Goal: Information Seeking & Learning: Learn about a topic

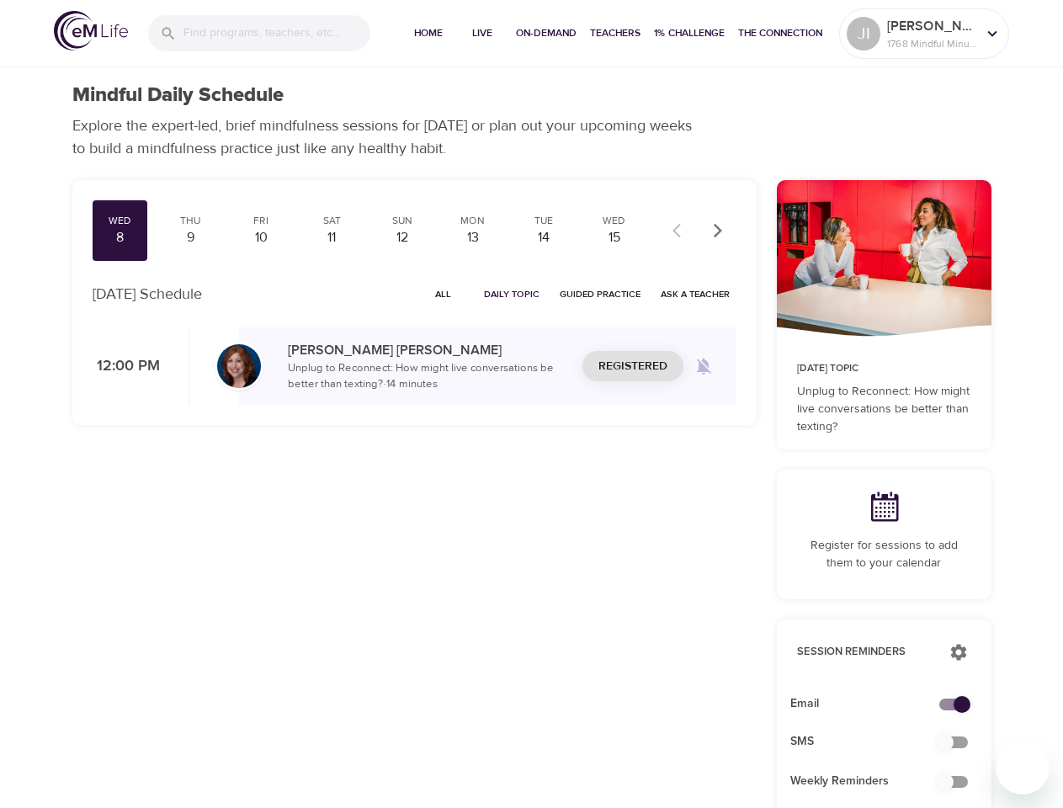
click at [259, 33] on input "search" at bounding box center [276, 33] width 187 height 36
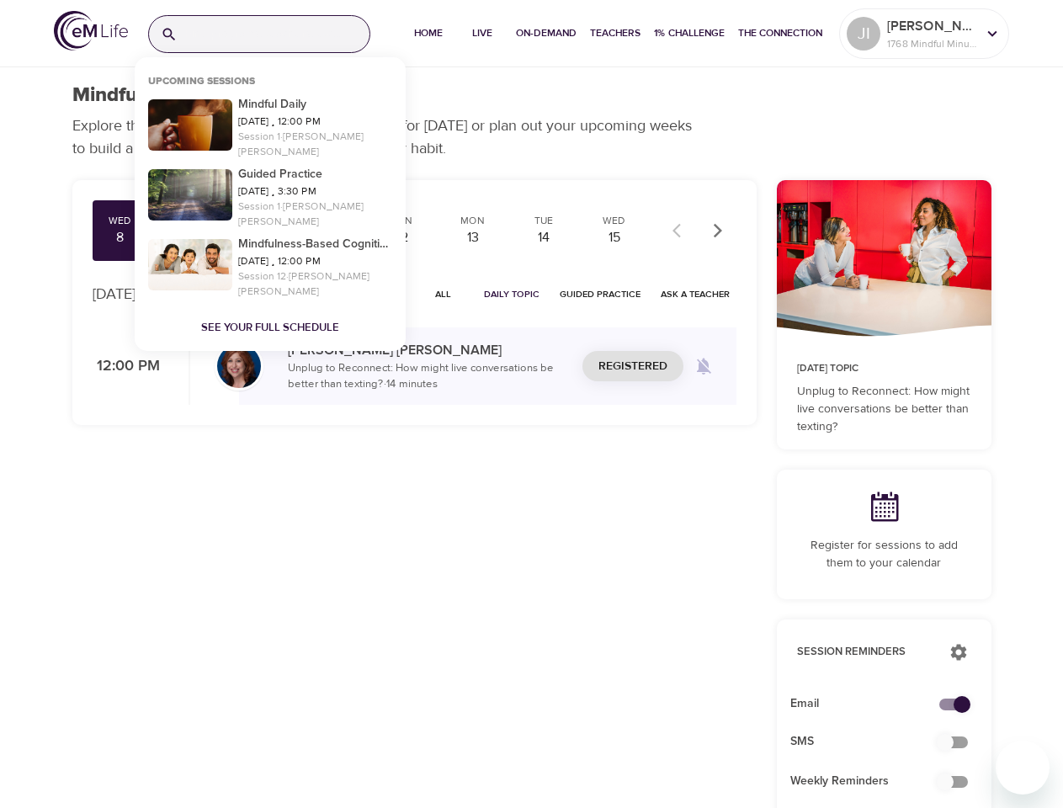
click at [426, 34] on span "Home" at bounding box center [428, 33] width 40 height 18
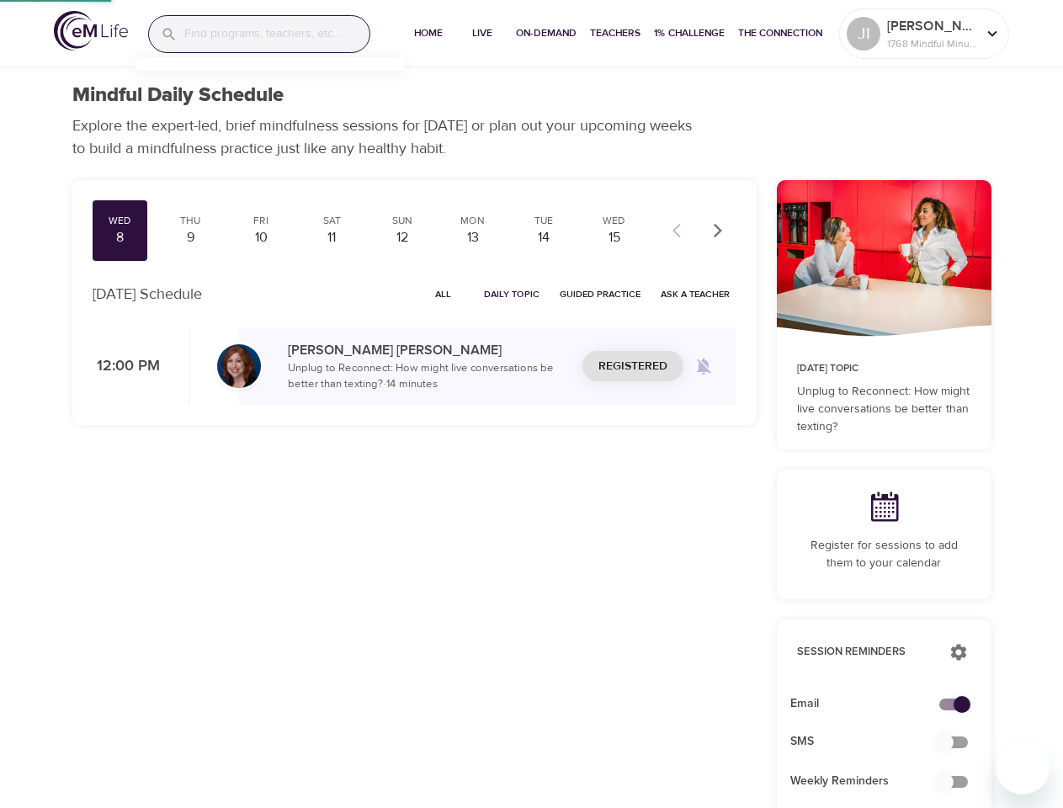
click at [480, 34] on span "Live" at bounding box center [482, 33] width 40 height 18
click at [544, 34] on span "On-Demand" at bounding box center [546, 33] width 61 height 18
click at [613, 34] on span "Teachers" at bounding box center [615, 33] width 50 height 18
click at [687, 34] on span "1% Challenge" at bounding box center [689, 33] width 71 height 18
click at [779, 34] on span "The Connection" at bounding box center [780, 33] width 84 height 18
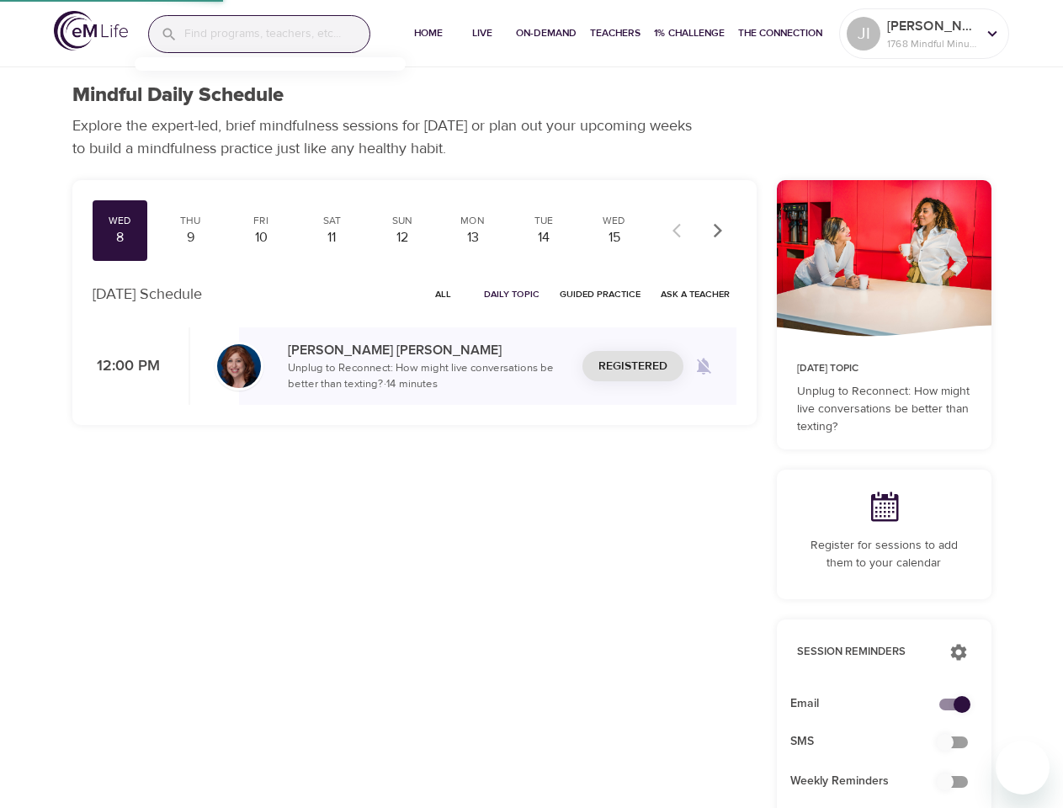
click at [924, 34] on p "[PERSON_NAME]" at bounding box center [931, 26] width 89 height 20
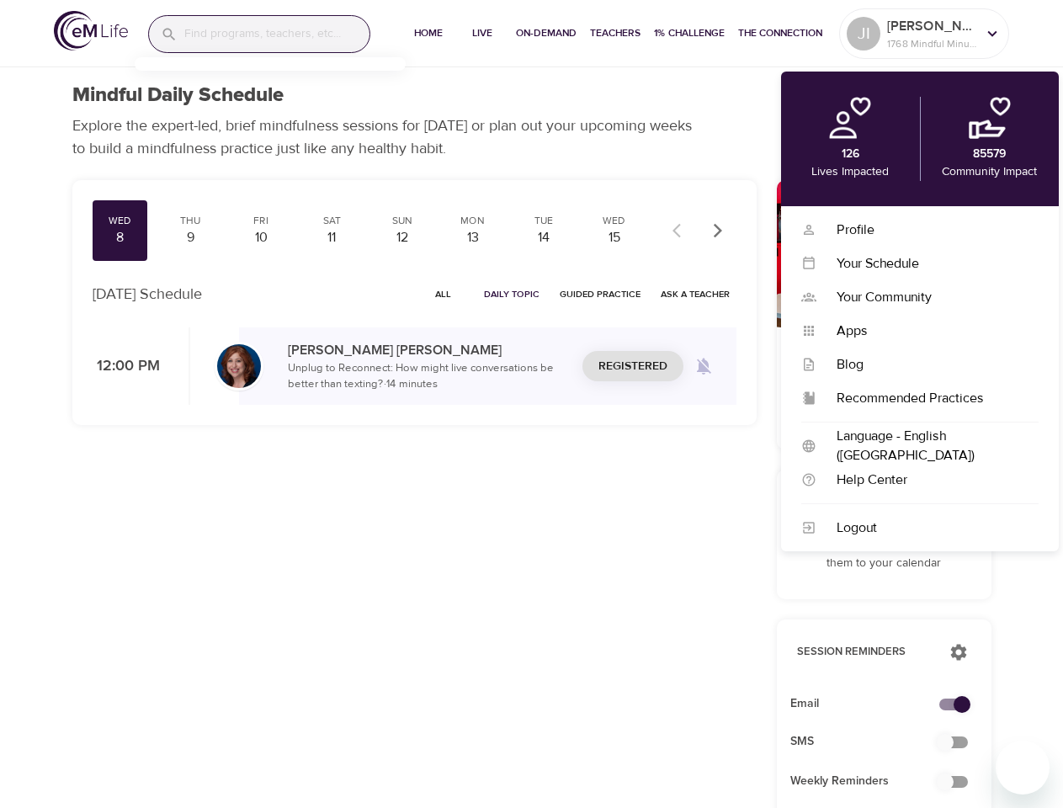
click at [367, 231] on div "Wed 8 Thu 9 Fri 10 Sat 11 Sun 12 Mon 13 Tue 14 Wed 15 Thu 16 Fri 17 Sat 18 Sun …" at bounding box center [367, 230] width 549 height 61
